Goal: Contribute content

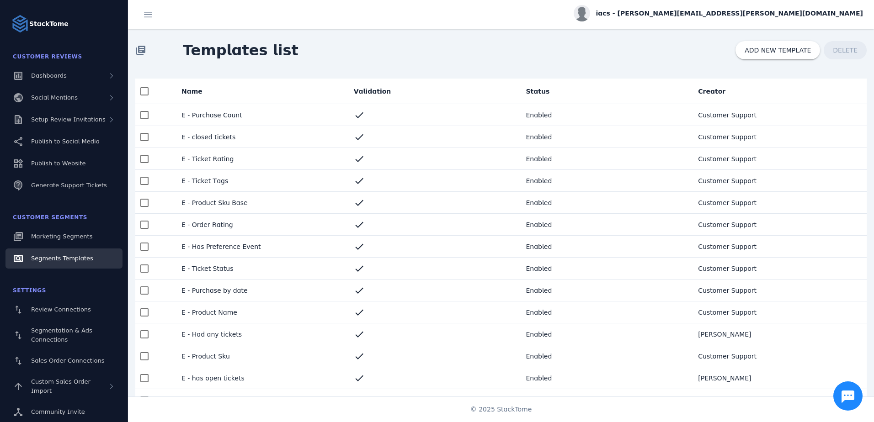
click at [320, 68] on div "library_books Templates list ADD NEW TEMPLATE DELETE" at bounding box center [501, 50] width 746 height 42
click at [768, 59] on span at bounding box center [778, 50] width 85 height 22
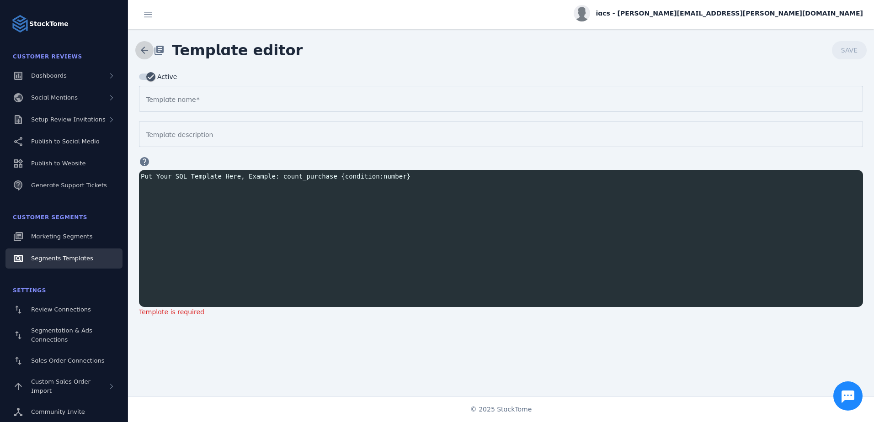
click at [145, 50] on span at bounding box center [144, 50] width 22 height 22
